Goal: Transaction & Acquisition: Purchase product/service

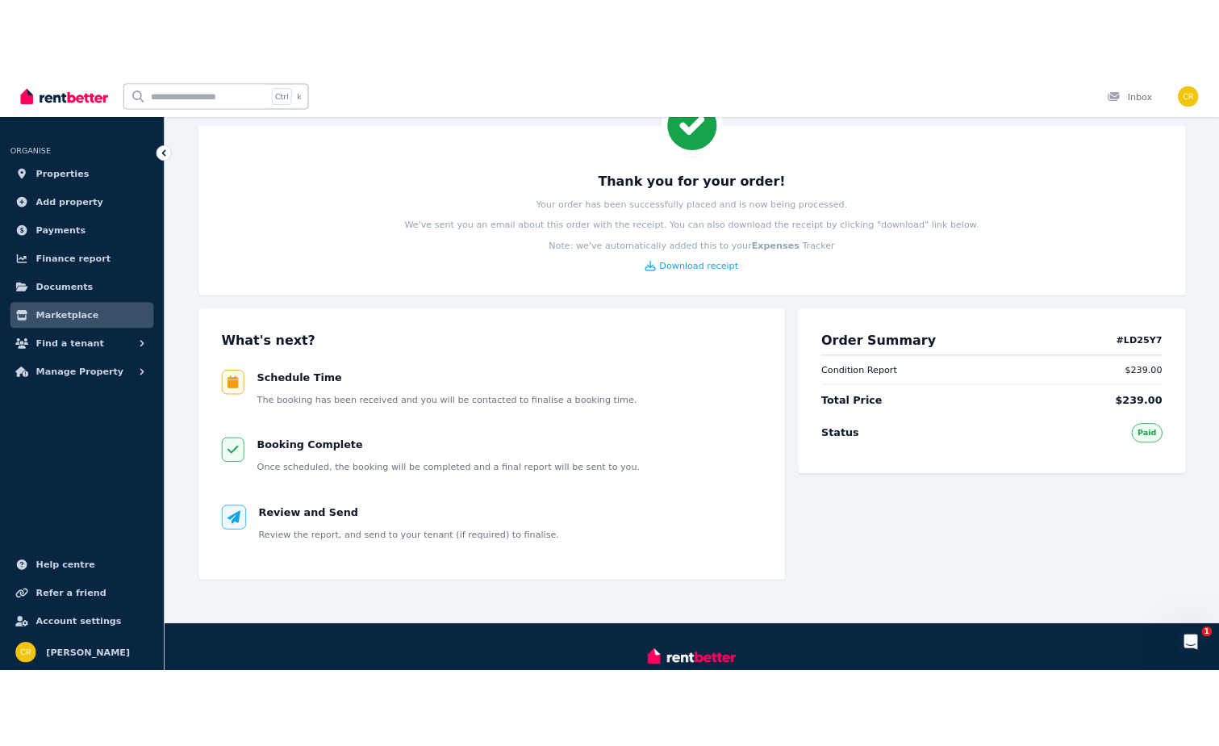
scroll to position [174, 0]
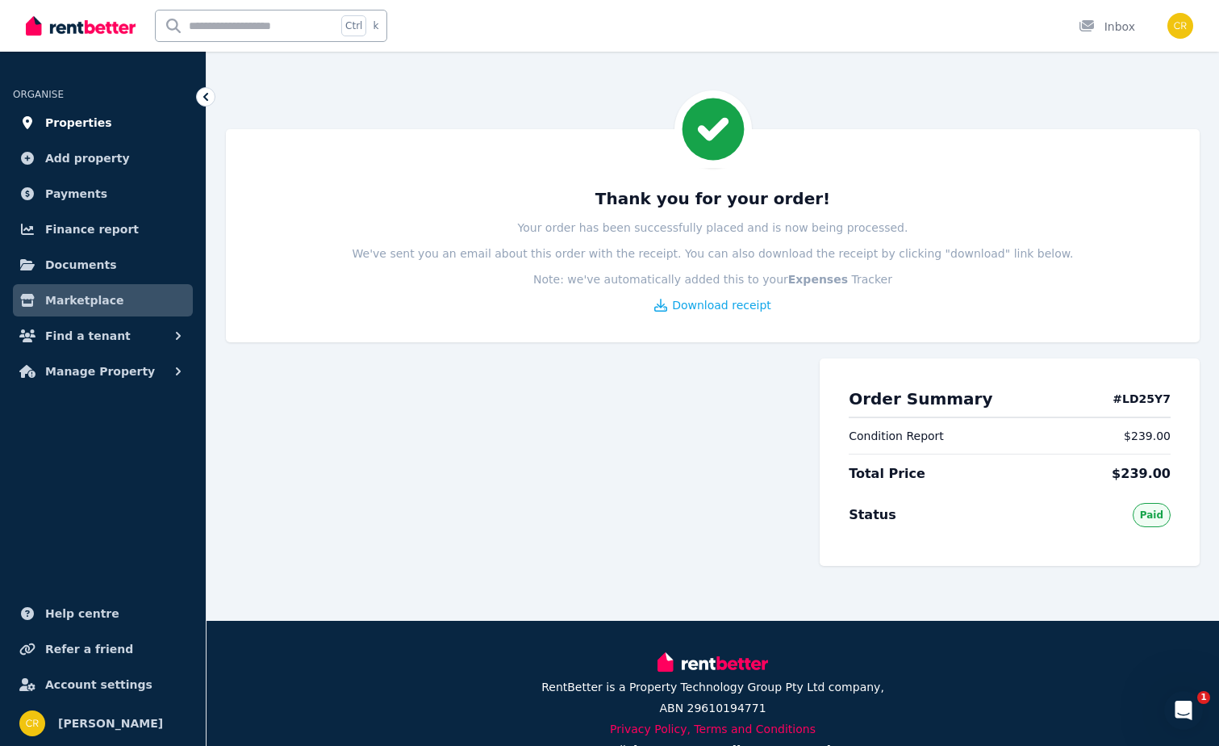
click at [69, 127] on span "Properties" at bounding box center [78, 122] width 67 height 19
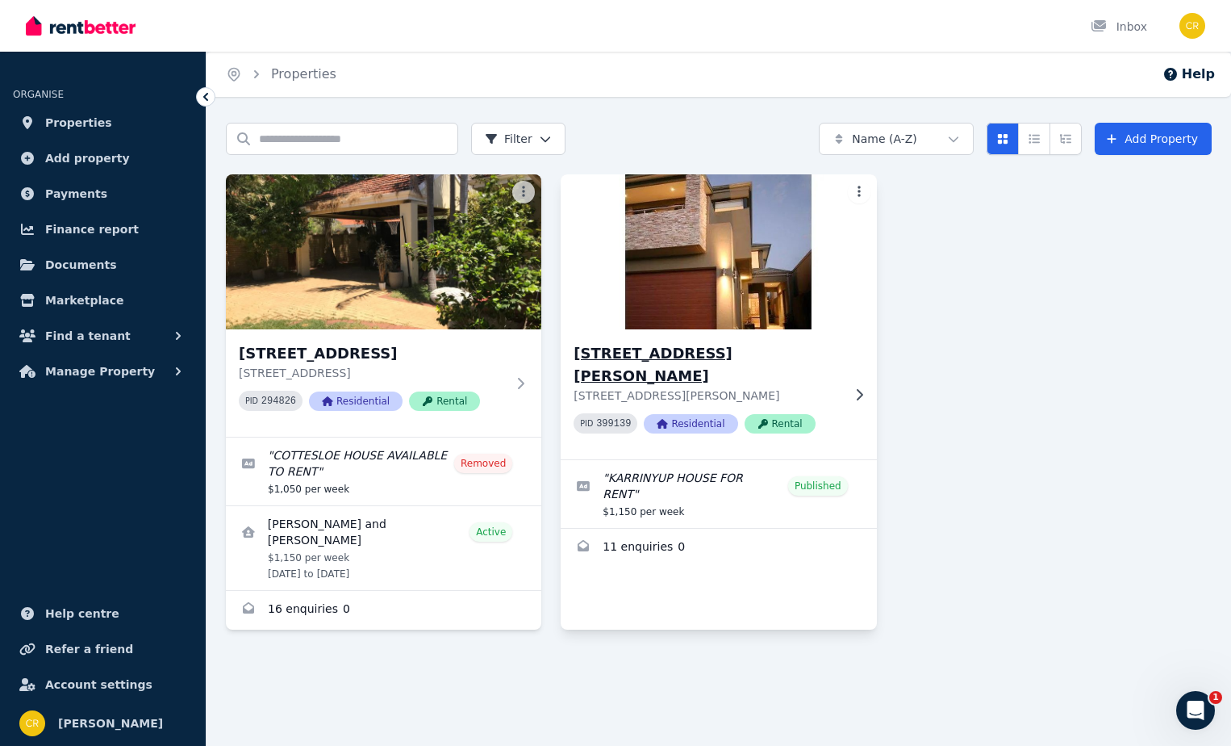
click at [751, 353] on h3 "[STREET_ADDRESS][PERSON_NAME]" at bounding box center [707, 364] width 267 height 45
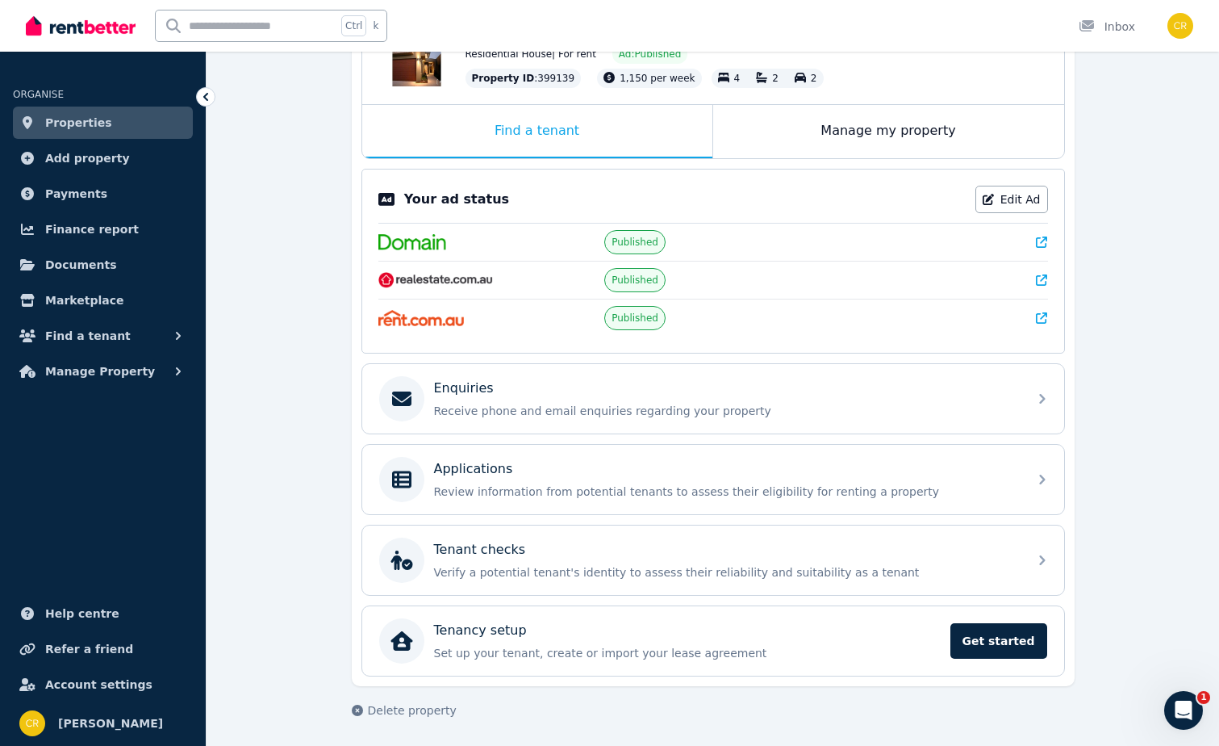
scroll to position [216, 0]
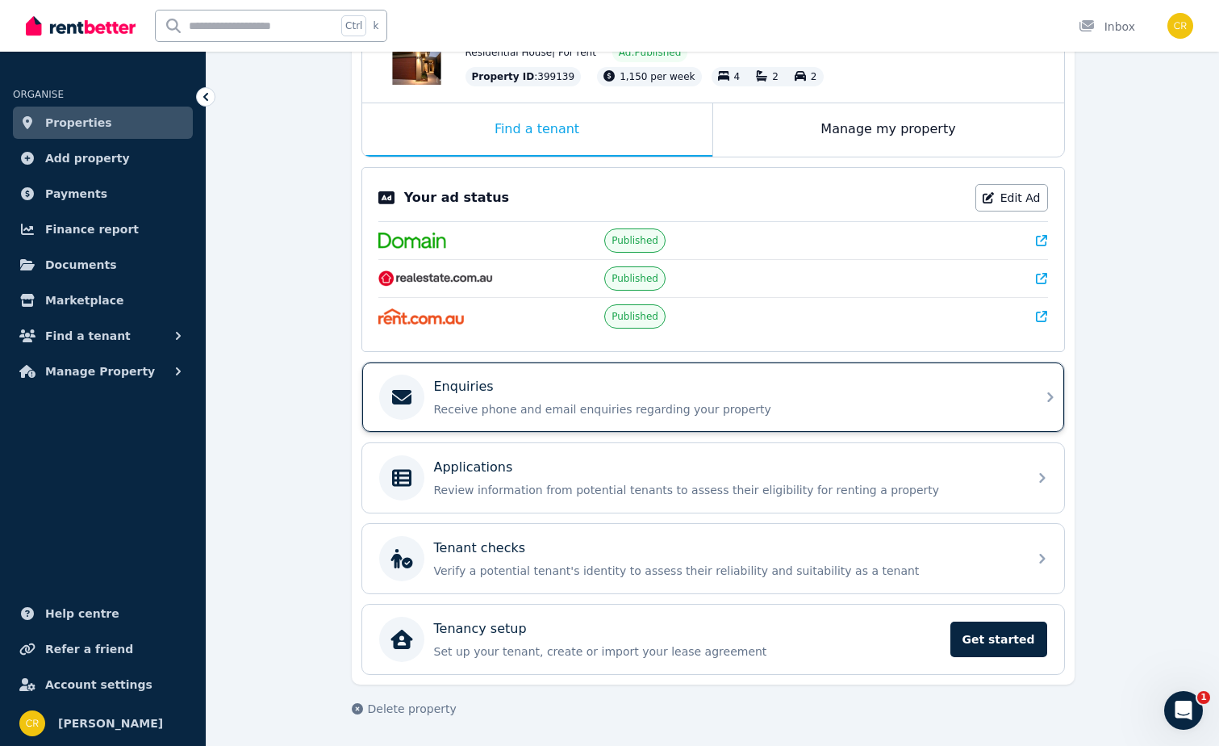
click at [588, 407] on p "Receive phone and email enquiries regarding your property" at bounding box center [726, 409] width 584 height 16
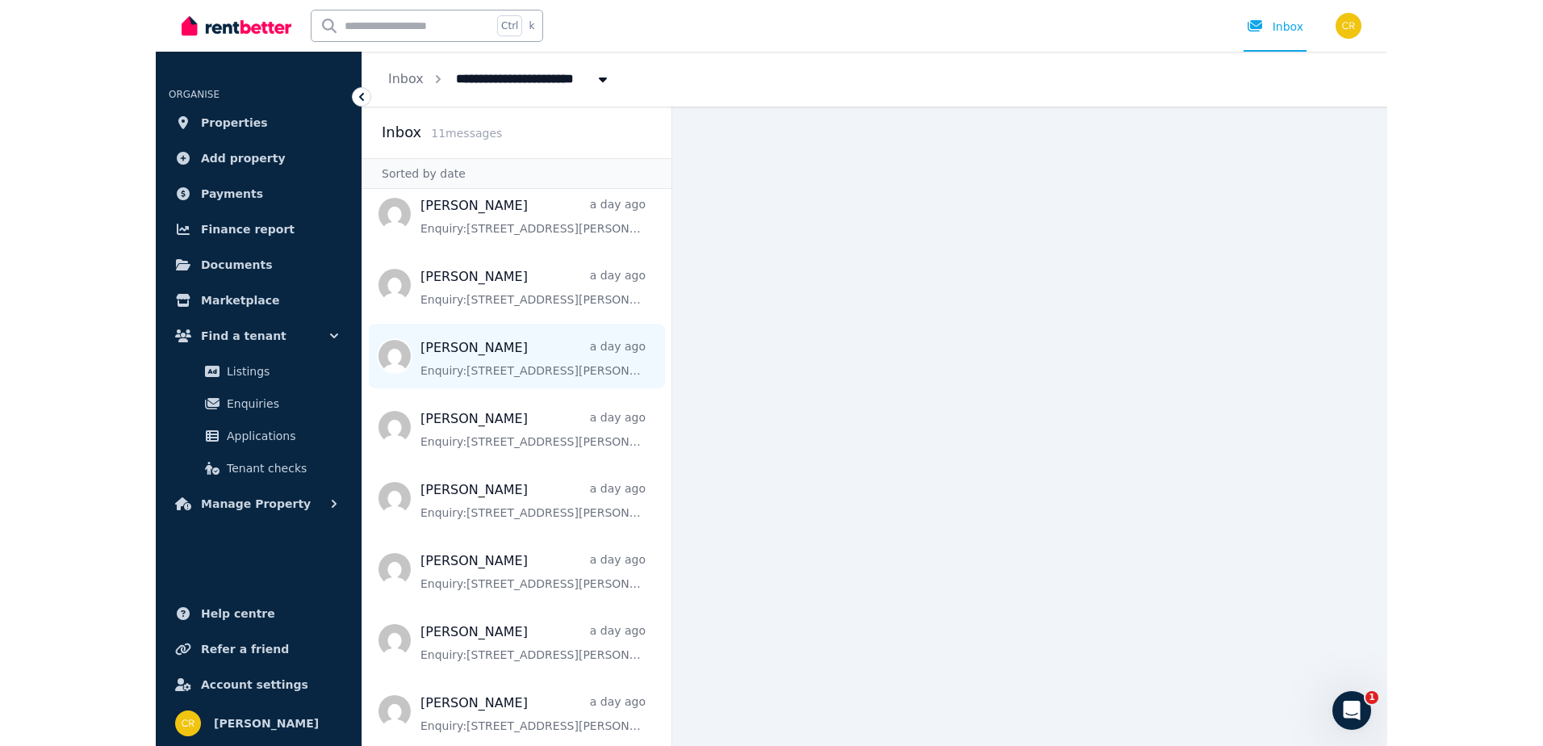
scroll to position [260, 0]
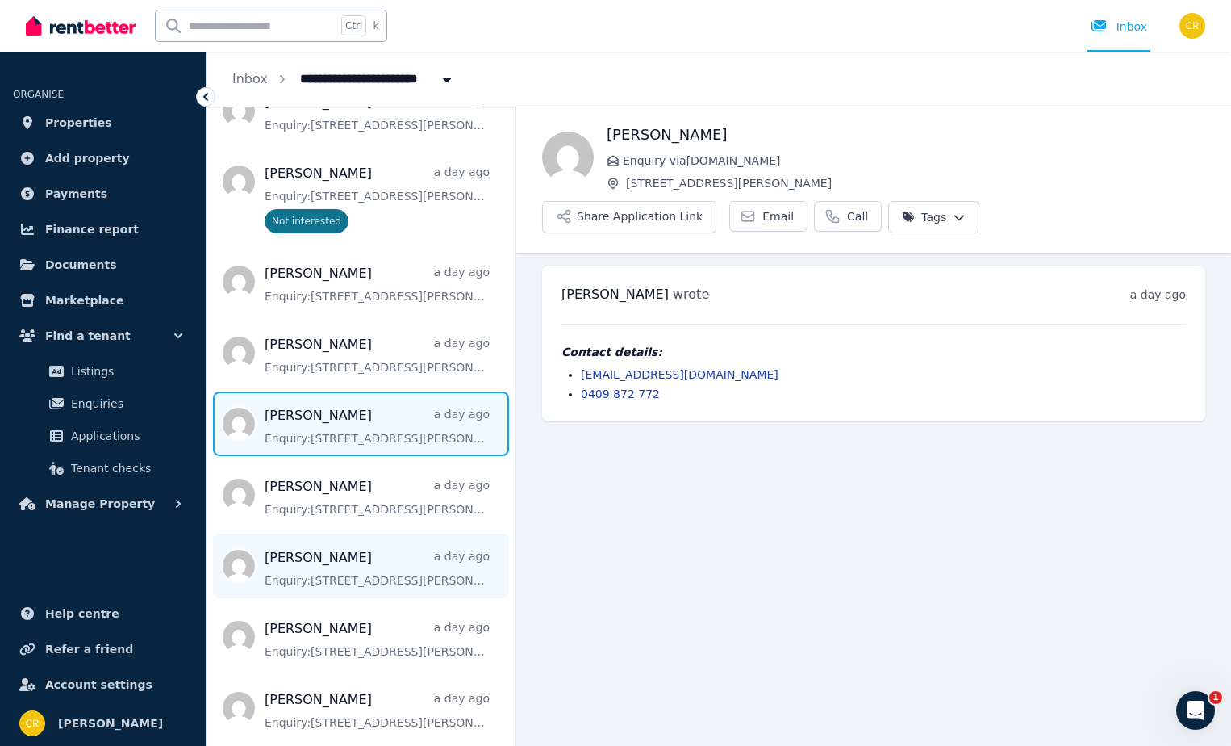
scroll to position [161, 0]
